Goal: Transaction & Acquisition: Purchase product/service

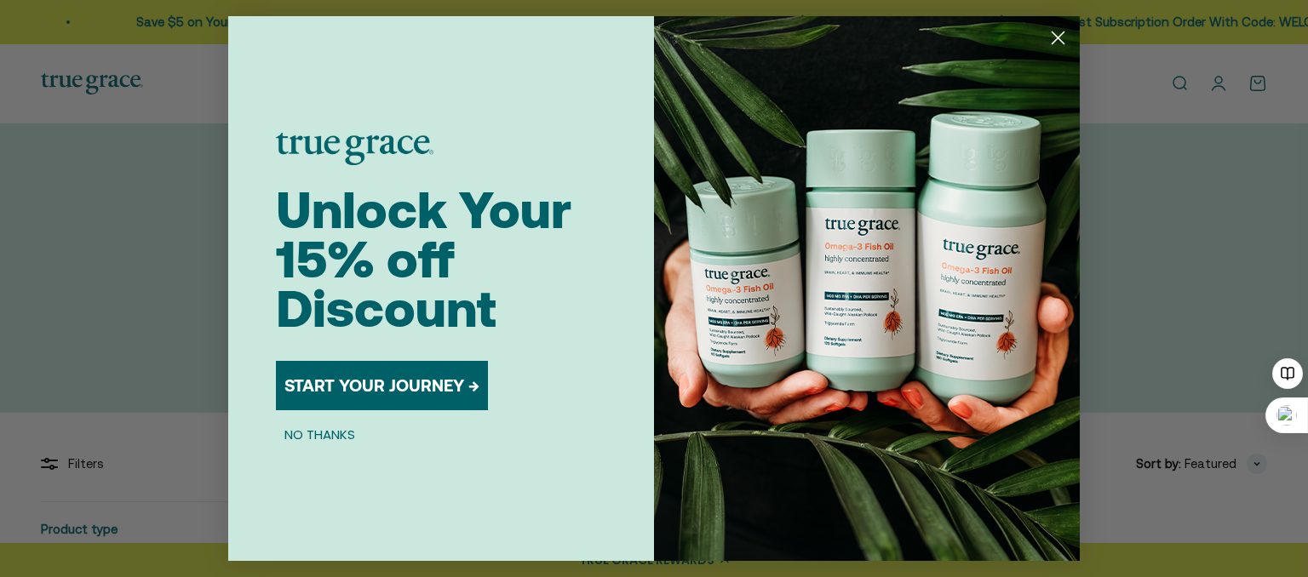
click at [1057, 42] on circle "Close dialog" at bounding box center [1058, 38] width 28 height 28
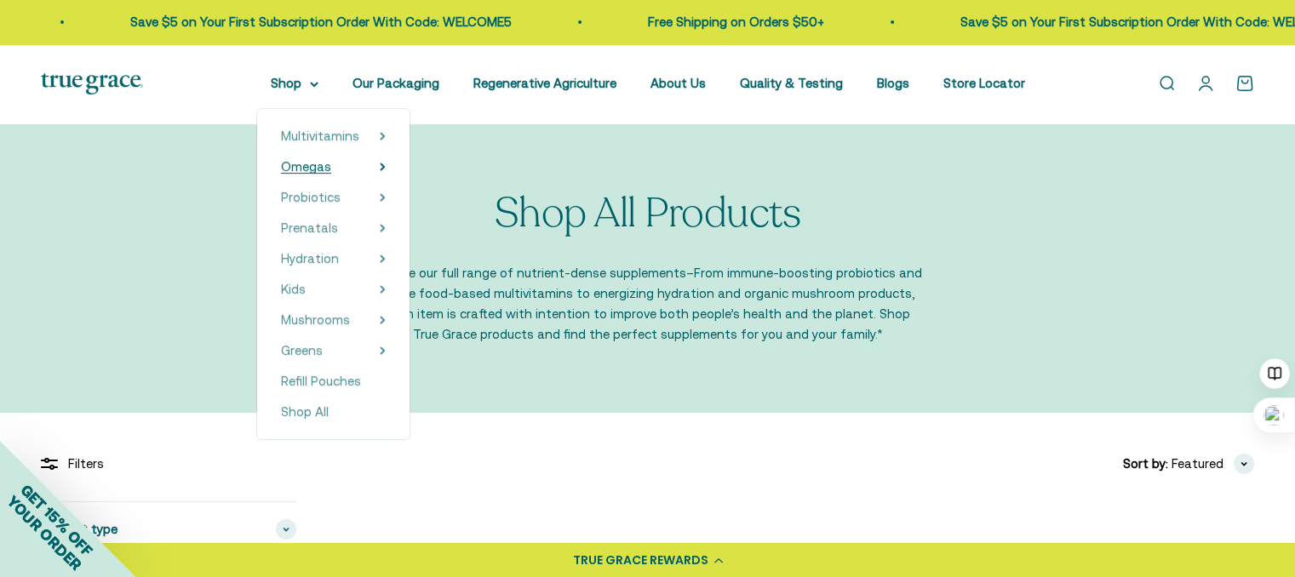
click at [320, 163] on span "Omegas" at bounding box center [306, 166] width 50 height 14
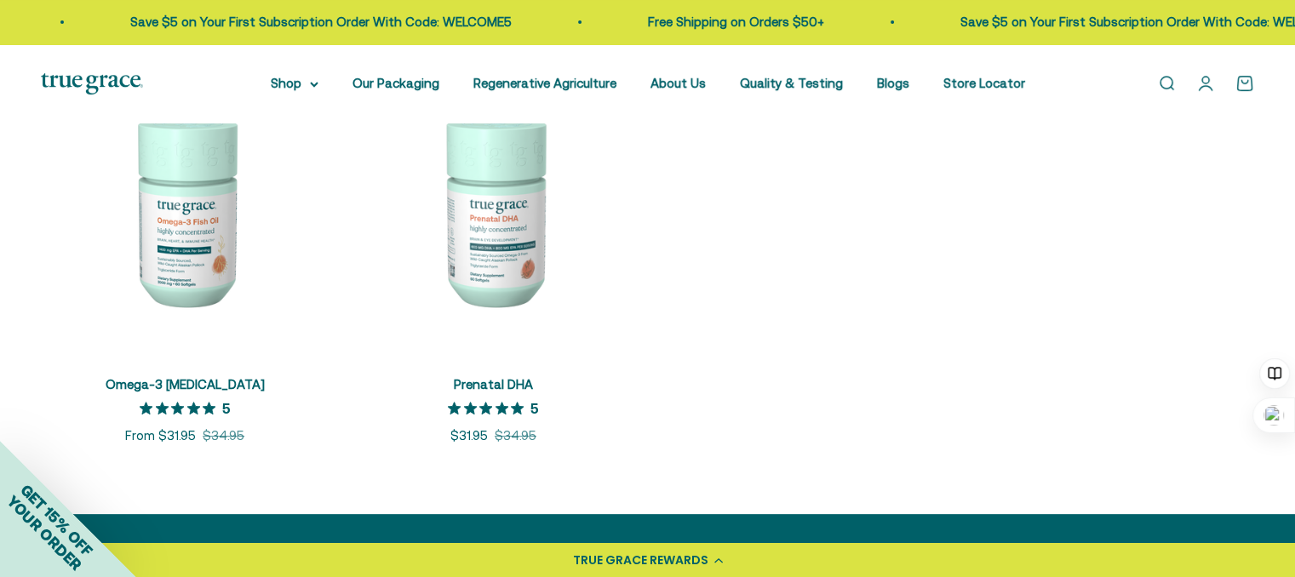
scroll to position [416, 0]
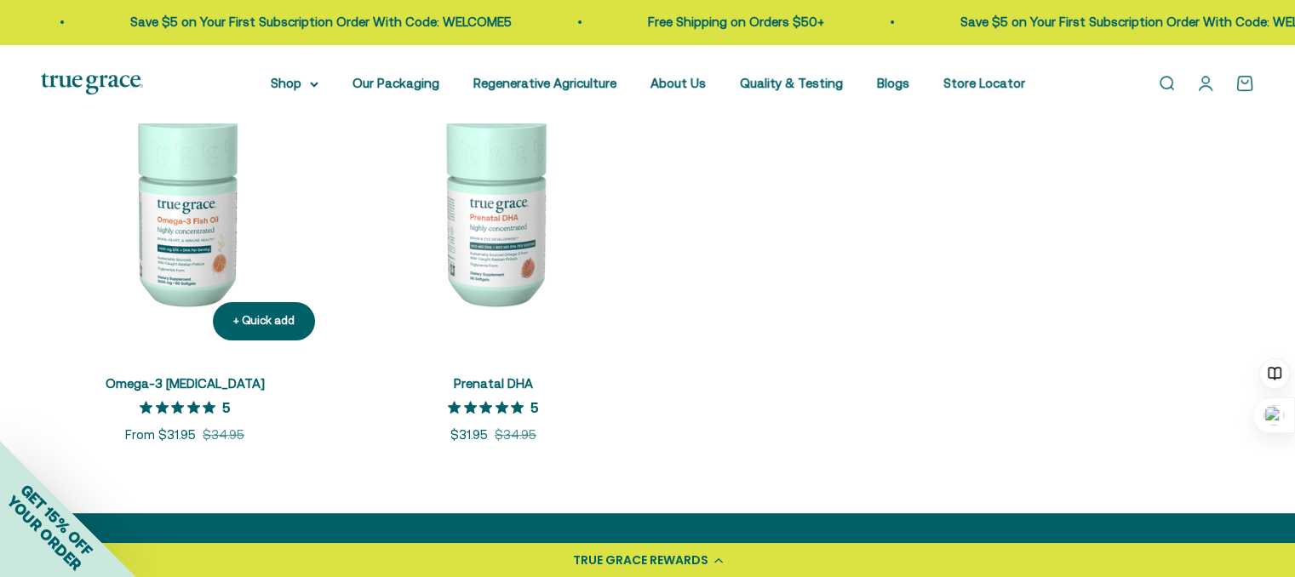
click at [194, 212] on img at bounding box center [185, 210] width 288 height 288
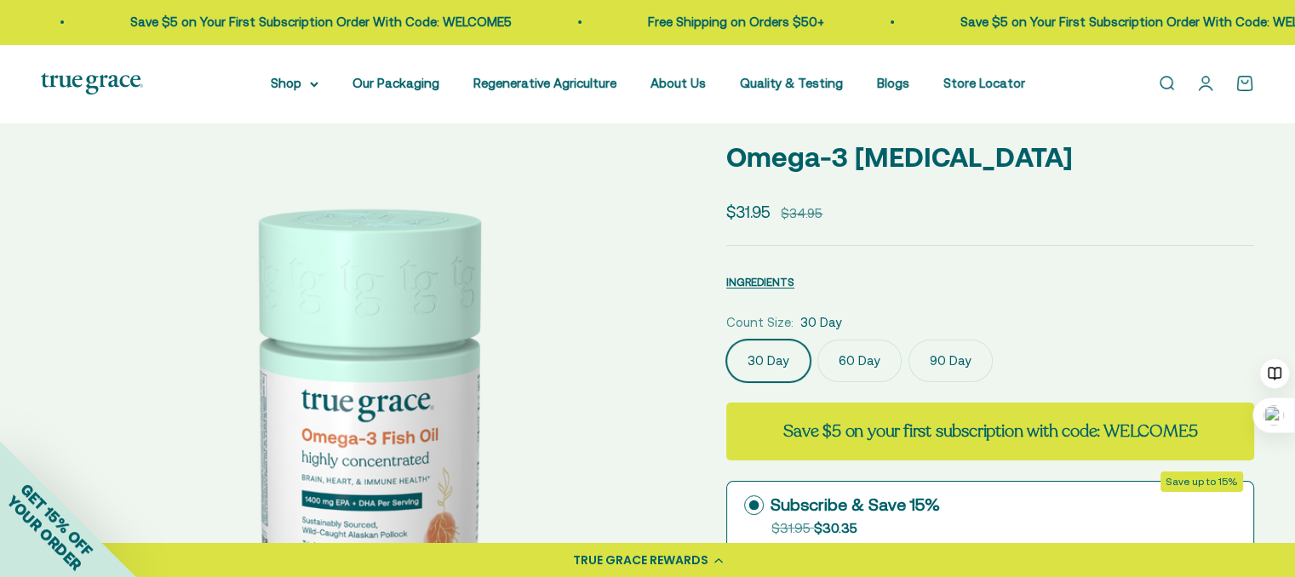
select select "3"
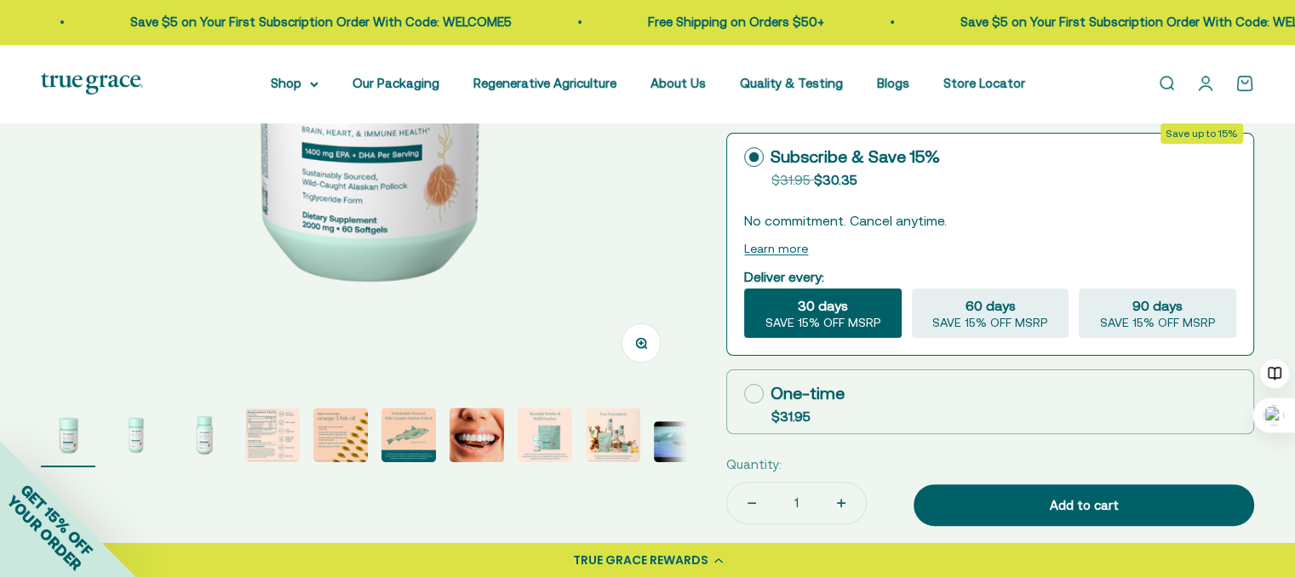
scroll to position [422, 0]
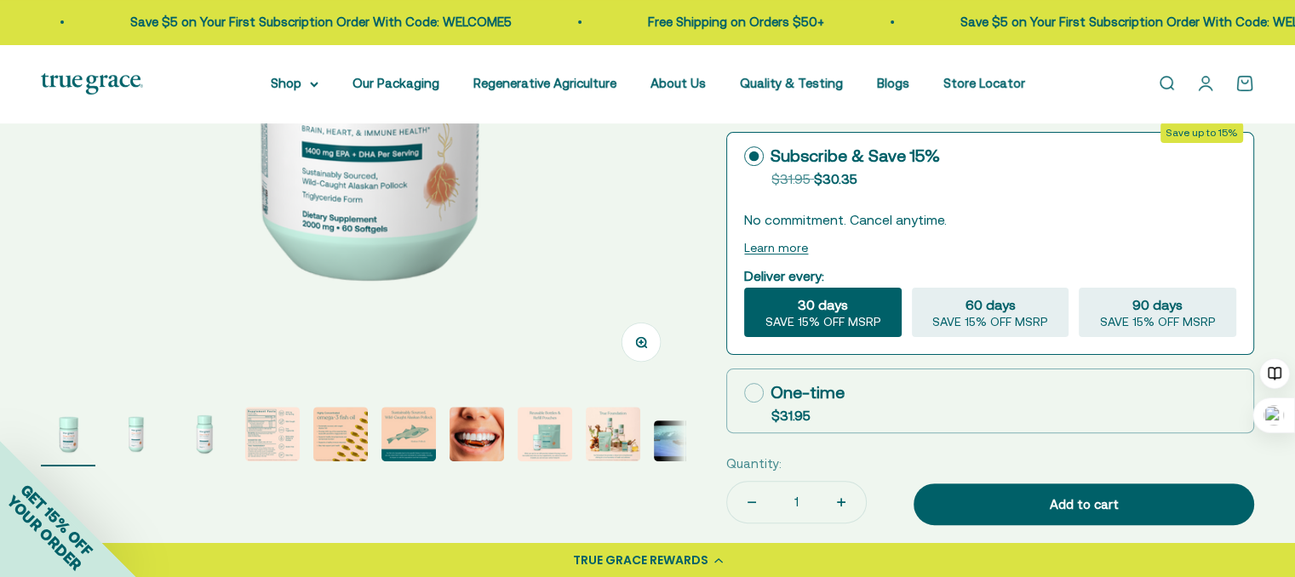
click at [274, 439] on img "Go to item 4" at bounding box center [272, 434] width 54 height 54
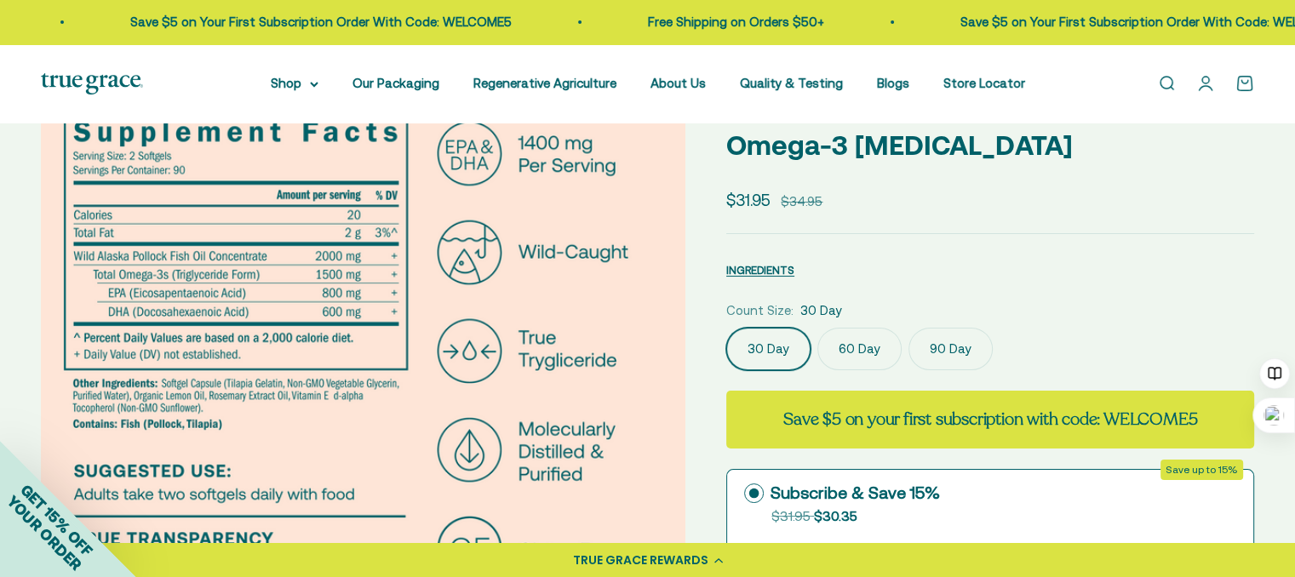
scroll to position [84, 0]
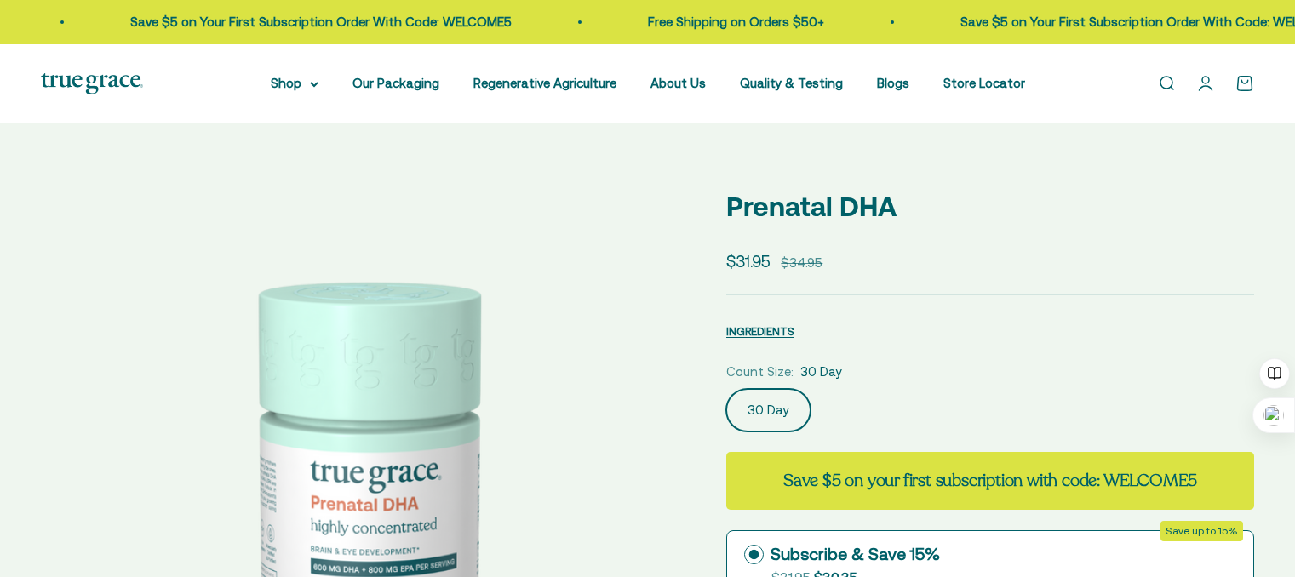
select select "3"
